Goal: Information Seeking & Learning: Learn about a topic

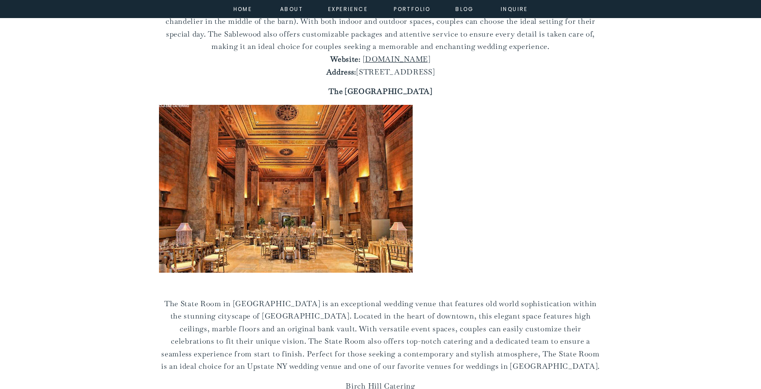
scroll to position [553, 0]
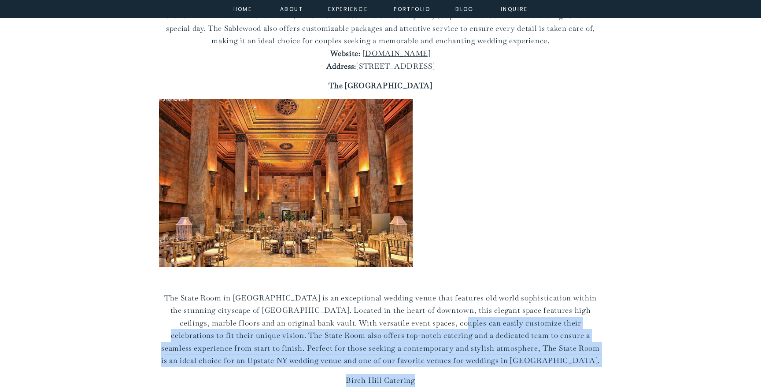
drag, startPoint x: 421, startPoint y: 311, endPoint x: 547, endPoint y: 363, distance: 136.3
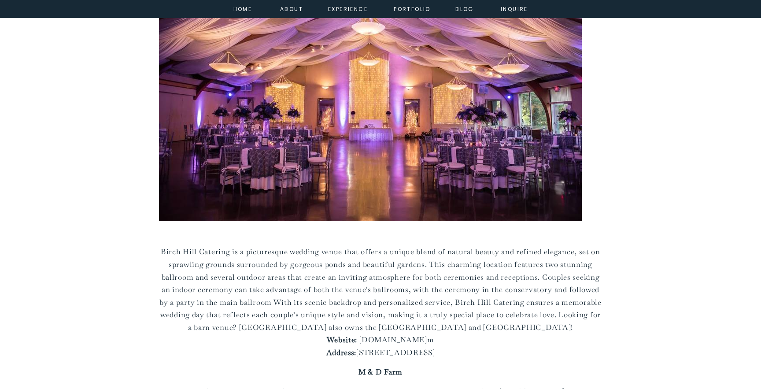
scroll to position [1135, 0]
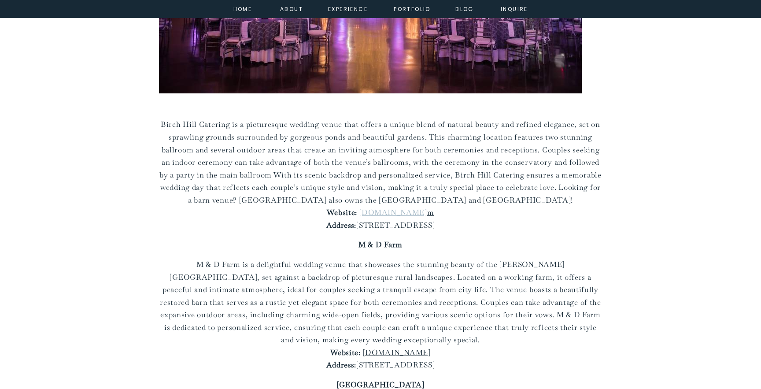
click at [393, 207] on link "[DOMAIN_NAME]" at bounding box center [393, 212] width 68 height 10
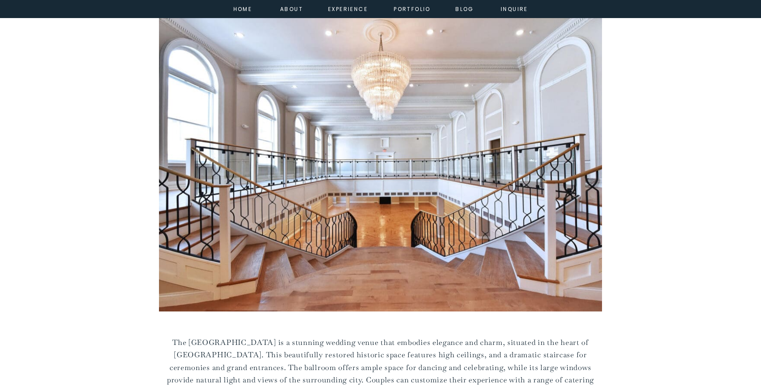
scroll to position [3432, 0]
